Goal: Task Accomplishment & Management: Manage account settings

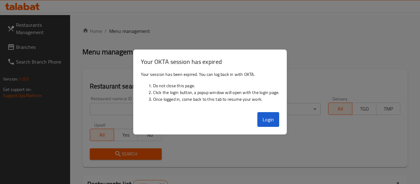
click at [322, 43] on div at bounding box center [210, 92] width 420 height 184
click at [272, 116] on button "Login" at bounding box center [269, 119] width 22 height 15
click at [205, 41] on div at bounding box center [210, 92] width 420 height 184
click at [333, 61] on div at bounding box center [210, 92] width 420 height 184
click at [274, 123] on button "Login" at bounding box center [269, 119] width 22 height 15
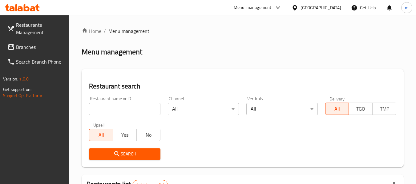
drag, startPoint x: 329, startPoint y: 7, endPoint x: 324, endPoint y: 14, distance: 8.1
click at [329, 7] on div "United Arab Emirates" at bounding box center [320, 7] width 41 height 7
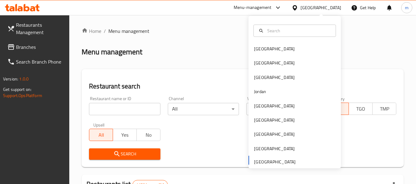
click at [320, 9] on div "United Arab Emirates" at bounding box center [320, 7] width 41 height 7
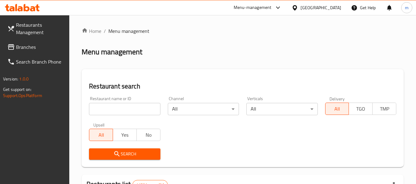
click at [313, 5] on div "United Arab Emirates" at bounding box center [320, 7] width 41 height 7
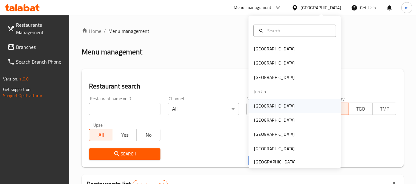
click at [266, 106] on div "[GEOGRAPHIC_DATA]" at bounding box center [274, 106] width 50 height 14
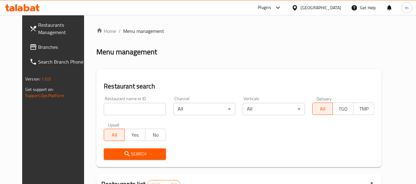
drag, startPoint x: 19, startPoint y: 50, endPoint x: 14, endPoint y: 57, distance: 9.0
click at [38, 50] on span "Branches" at bounding box center [62, 46] width 49 height 7
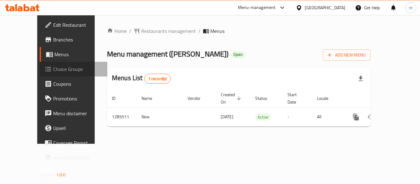
click at [53, 72] on span "Choice Groups" at bounding box center [77, 69] width 49 height 7
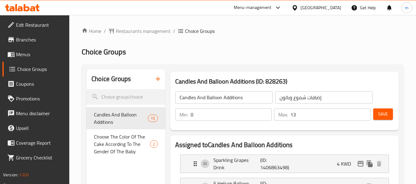
click at [119, 121] on span "Candles And Balloon Additions" at bounding box center [121, 118] width 54 height 15
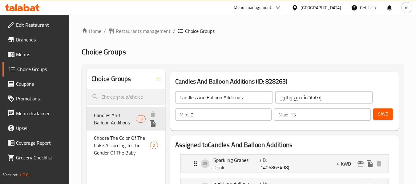
click at [119, 121] on span "Candles And Balloon Additions" at bounding box center [115, 119] width 42 height 15
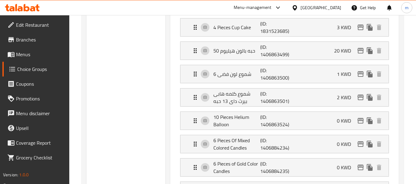
scroll to position [185, 0]
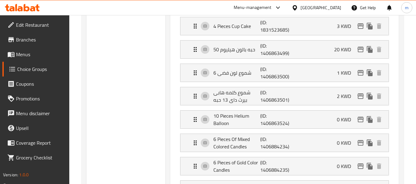
click at [32, 22] on span "Edit Restaurant" at bounding box center [40, 24] width 49 height 7
